Goal: Navigation & Orientation: Go to known website

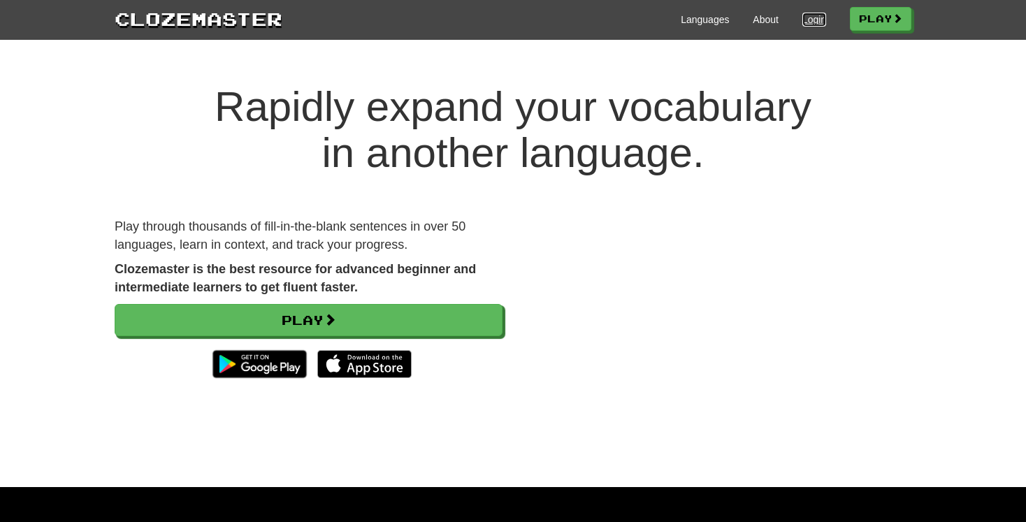
click at [807, 18] on link "Login" at bounding box center [815, 20] width 24 height 14
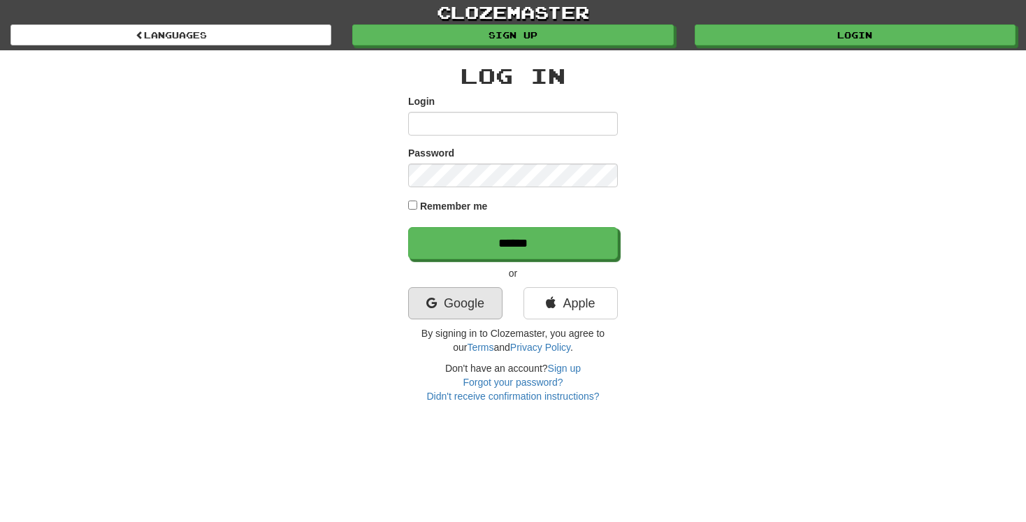
type input "**********"
click at [461, 304] on link "Google" at bounding box center [455, 303] width 94 height 32
